Goal: Check status: Check status

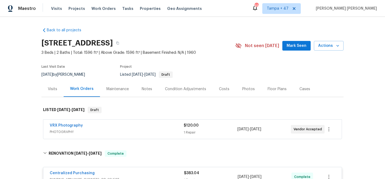
click at [97, 8] on span "Work Orders" at bounding box center [103, 8] width 24 height 5
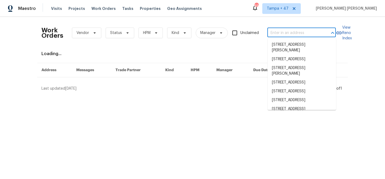
click at [300, 31] on input "text" at bounding box center [295, 33] width 54 height 8
paste input "[STREET_ADDRESS][US_STATE]"
type input "[STREET_ADDRESS][US_STATE]"
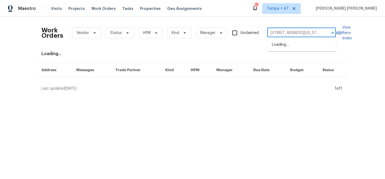
scroll to position [0, 20]
click at [297, 41] on li "[STREET_ADDRESS][US_STATE]" at bounding box center [302, 44] width 68 height 9
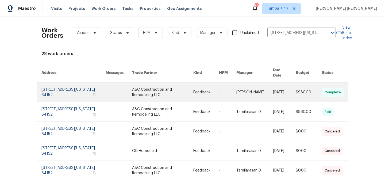
click at [247, 88] on link at bounding box center [255, 92] width 37 height 19
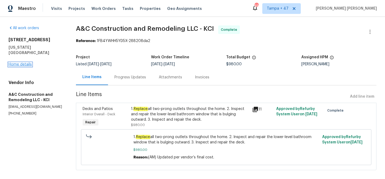
click at [22, 63] on link "Home details" at bounding box center [20, 65] width 23 height 4
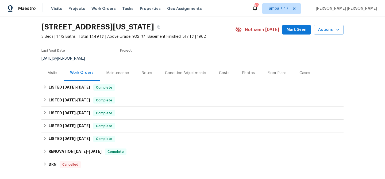
scroll to position [19, 0]
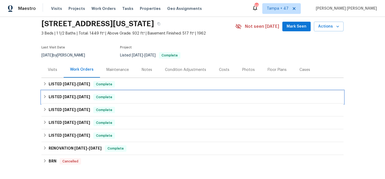
click at [116, 97] on div "LISTED [DATE] - [DATE] Complete" at bounding box center [192, 97] width 299 height 6
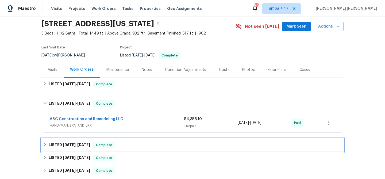
click at [121, 142] on div "LISTED [DATE] - [DATE] Complete" at bounding box center [192, 145] width 299 height 6
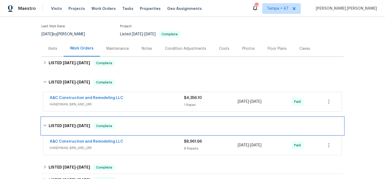
scroll to position [67, 0]
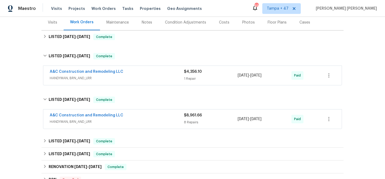
click at [151, 117] on div "A&C Construction and Remodeling LLC" at bounding box center [117, 116] width 134 height 6
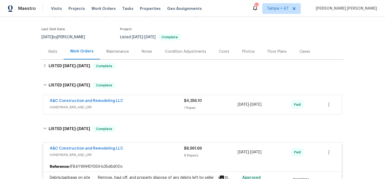
scroll to position [30, 0]
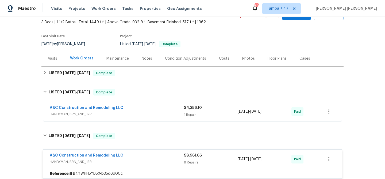
click at [161, 110] on div "A&C Construction and Remodeling LLC" at bounding box center [117, 108] width 134 height 6
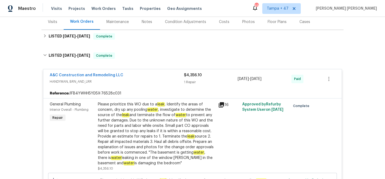
scroll to position [48, 0]
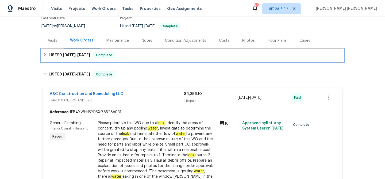
click at [106, 49] on div "LISTED [DATE] - [DATE] Complete" at bounding box center [192, 55] width 302 height 13
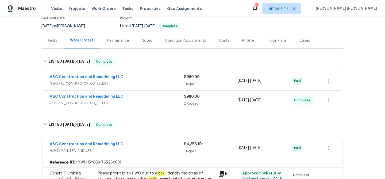
click at [168, 102] on span "GENERAL_CONTRACTOR, OD_SELECT" at bounding box center [117, 102] width 134 height 5
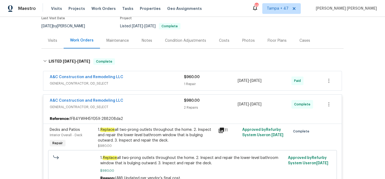
click at [171, 84] on span "GENERAL_CONTRACTOR, OD_SELECT" at bounding box center [117, 83] width 134 height 5
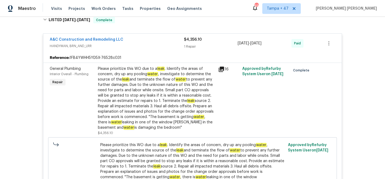
scroll to position [377, 0]
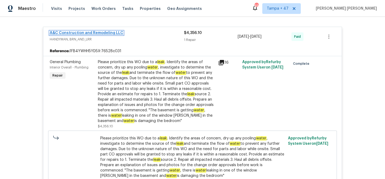
click at [93, 33] on link "A&C Construction and Remodeling LLC" at bounding box center [87, 33] width 74 height 4
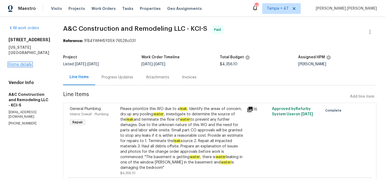
click at [20, 63] on link "Home details" at bounding box center [20, 65] width 23 height 4
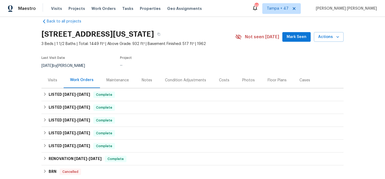
scroll to position [22, 0]
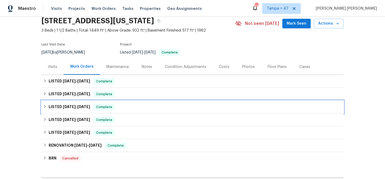
click at [106, 104] on div "Complete" at bounding box center [104, 107] width 22 height 6
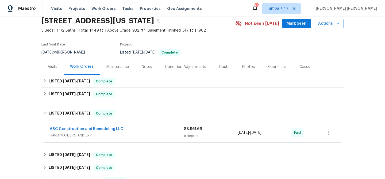
click at [149, 138] on div "A&C Construction and Remodeling LLC HANDYMAN, BRN_AND_LRR" at bounding box center [117, 132] width 134 height 13
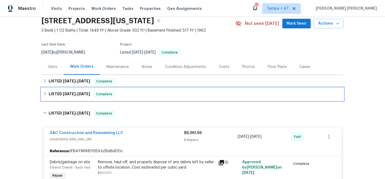
click at [143, 95] on div "LISTED [DATE] - [DATE] Complete" at bounding box center [192, 94] width 299 height 6
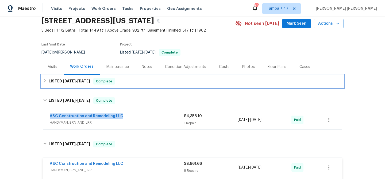
click at [103, 84] on span "Complete" at bounding box center [104, 81] width 21 height 5
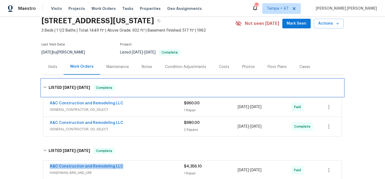
scroll to position [136, 0]
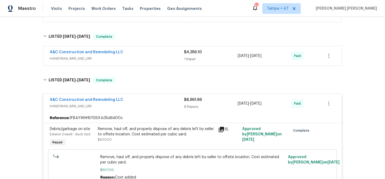
click at [162, 60] on span "HANDYMAN, BRN_AND_LRR" at bounding box center [117, 58] width 134 height 5
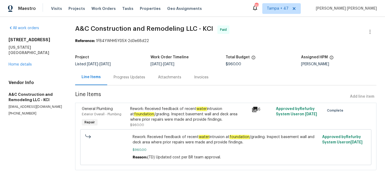
click at [125, 79] on div "Progress Updates" at bounding box center [130, 77] width 32 height 5
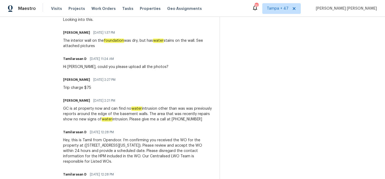
scroll to position [505, 0]
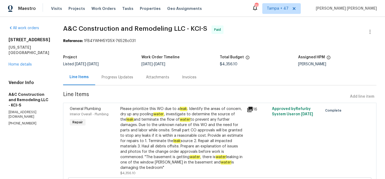
click at [119, 81] on div "Progress Updates" at bounding box center [117, 77] width 44 height 16
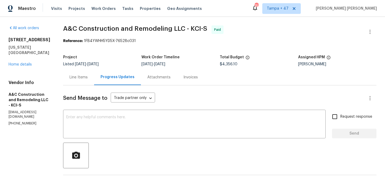
click at [88, 76] on div "Line Items" at bounding box center [79, 77] width 18 height 5
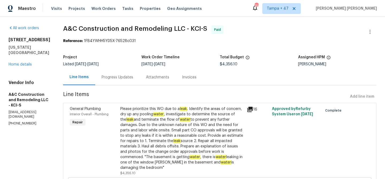
click at [132, 75] on div "Progress Updates" at bounding box center [118, 77] width 32 height 5
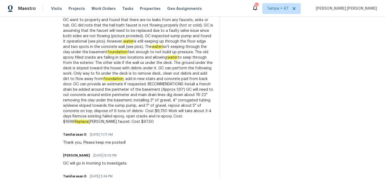
scroll to position [804, 0]
